Goal: Find specific page/section: Find specific page/section

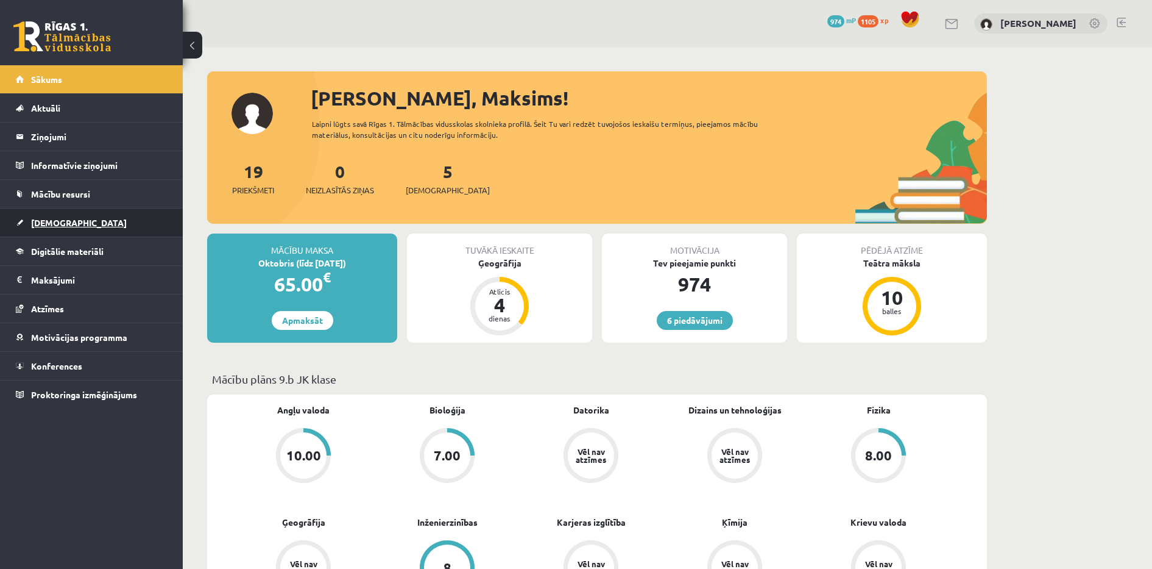
click at [46, 223] on span "[DEMOGRAPHIC_DATA]" at bounding box center [79, 222] width 96 height 11
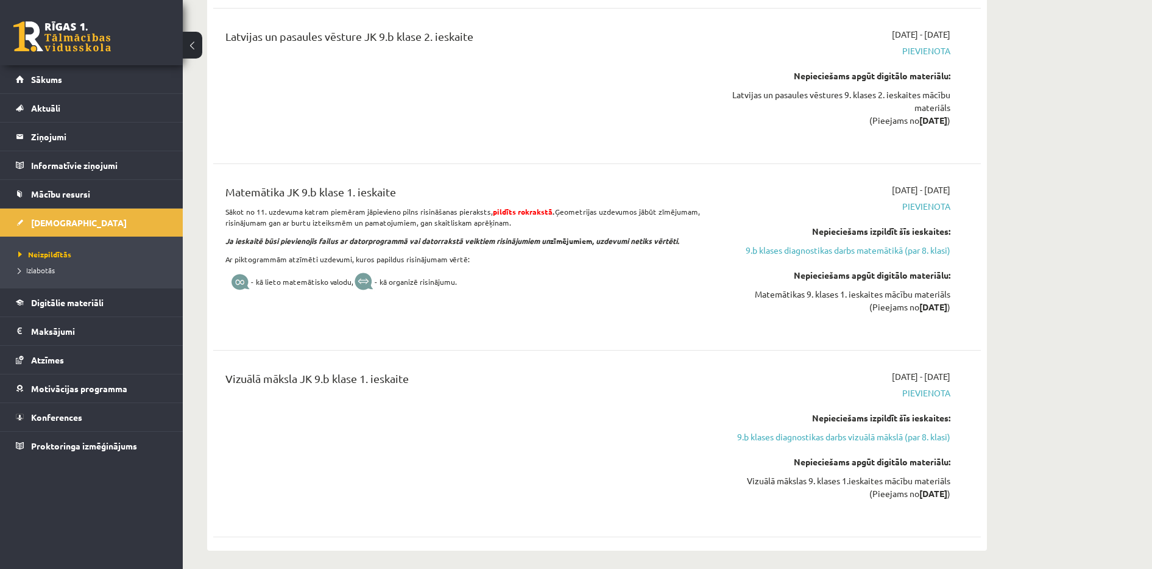
scroll to position [1462, 0]
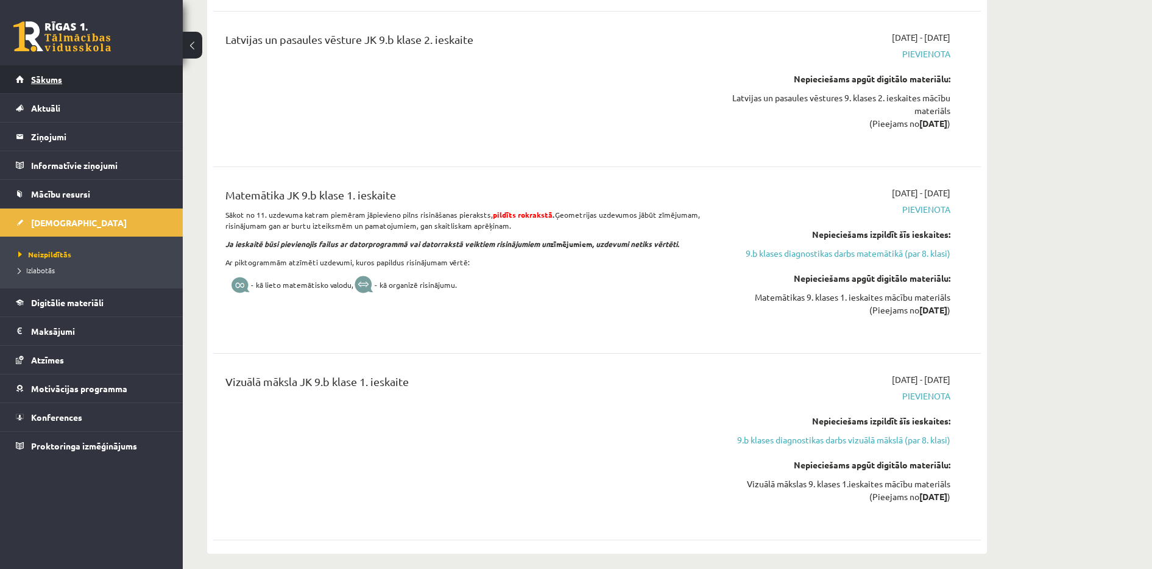
click at [62, 67] on link "Sākums" at bounding box center [92, 79] width 152 height 28
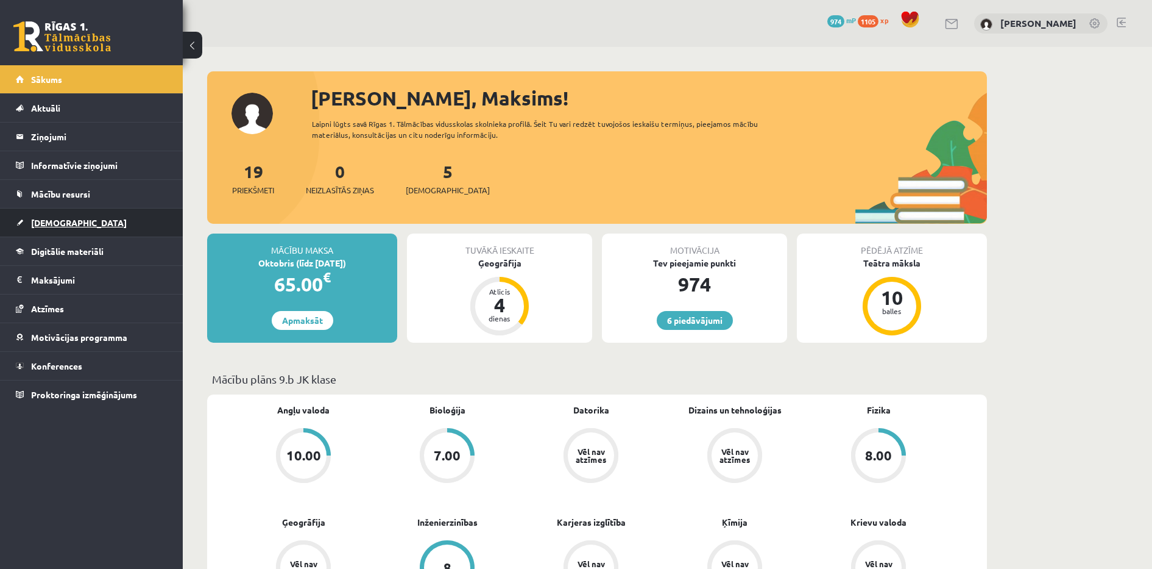
click at [74, 228] on link "[DEMOGRAPHIC_DATA]" at bounding box center [92, 222] width 152 height 28
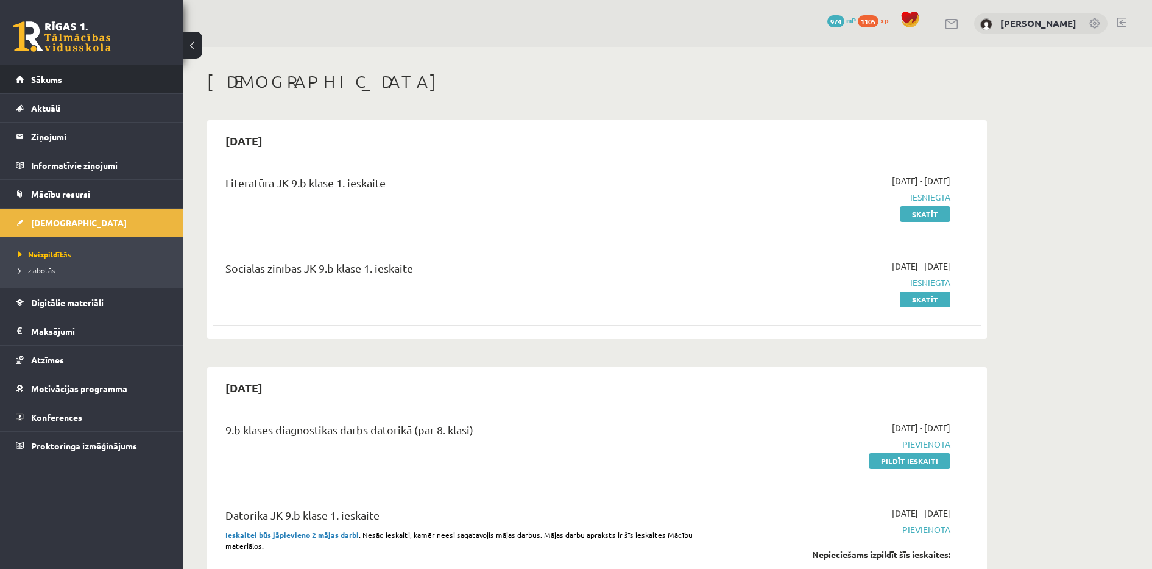
click at [98, 80] on link "Sākums" at bounding box center [92, 79] width 152 height 28
